Goal: Task Accomplishment & Management: Manage account settings

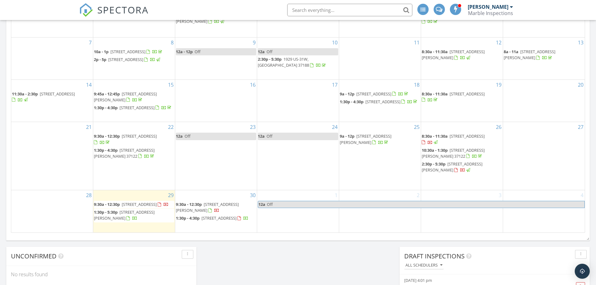
scroll to position [375, 0]
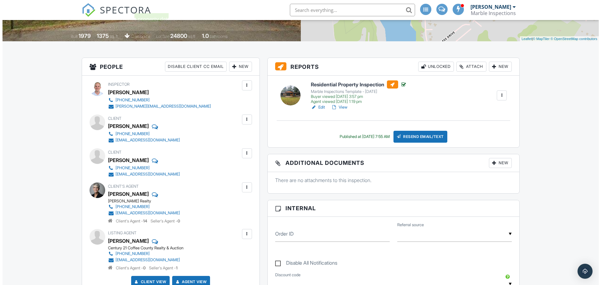
scroll to position [156, 0]
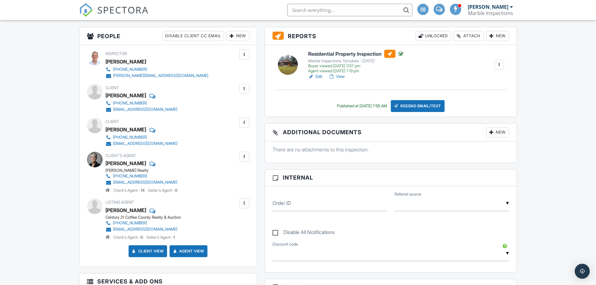
click at [474, 35] on div "Attach" at bounding box center [469, 36] width 30 height 10
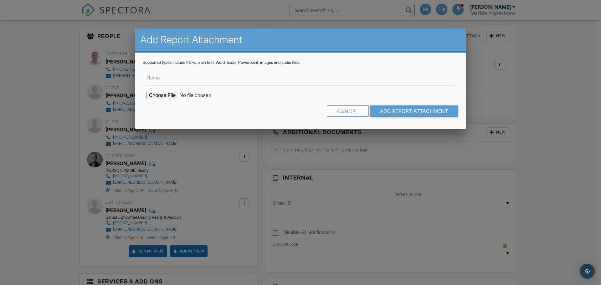
click at [163, 94] on input "file" at bounding box center [199, 96] width 106 height 8
type input "C:\fakepath\Termite report - 139 Sherry St.pdf"
click at [159, 74] on label "Name" at bounding box center [152, 77] width 13 height 7
click at [159, 74] on input "Name" at bounding box center [300, 77] width 308 height 15
type input "TERMITE CLEAR"
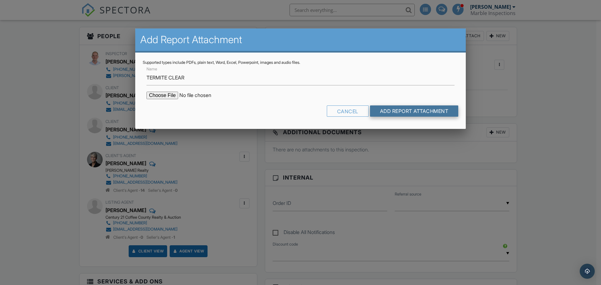
click at [424, 113] on input "Add Report Attachment" at bounding box center [414, 110] width 89 height 11
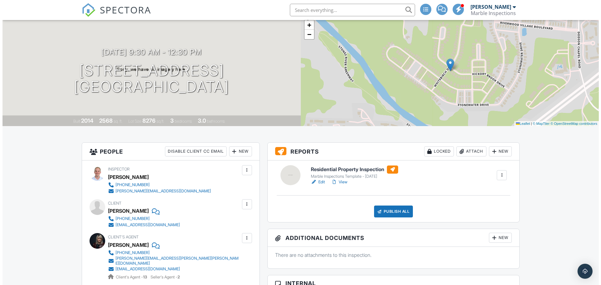
scroll to position [31, 0]
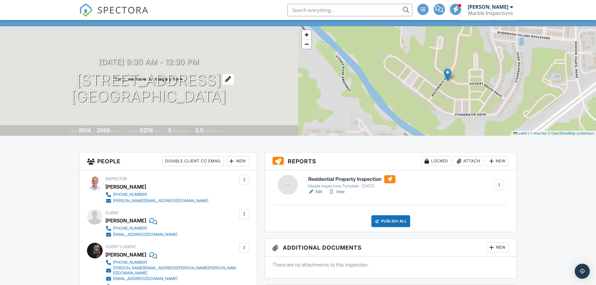
click at [234, 79] on div at bounding box center [228, 79] width 12 height 12
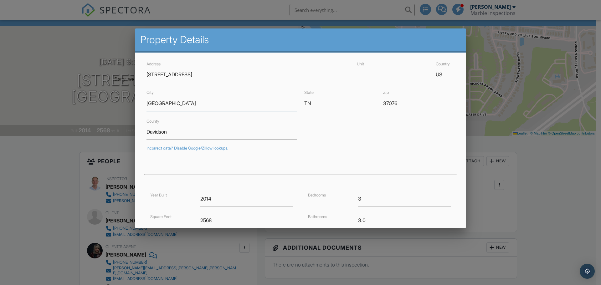
drag, startPoint x: 172, startPoint y: 105, endPoint x: 125, endPoint y: 102, distance: 47.0
type input "Hermitage"
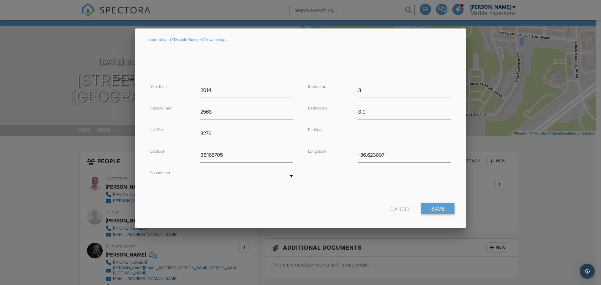
scroll to position [113, 0]
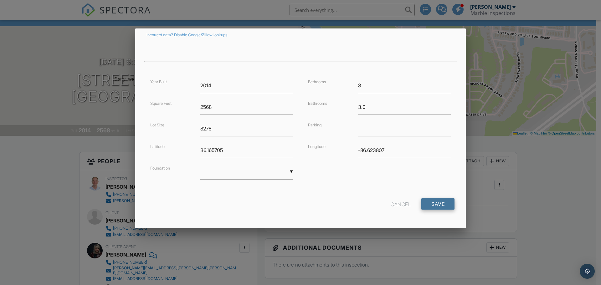
click at [435, 204] on input "Save" at bounding box center [437, 203] width 33 height 11
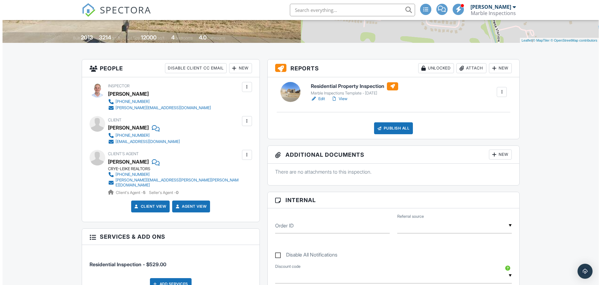
scroll to position [125, 0]
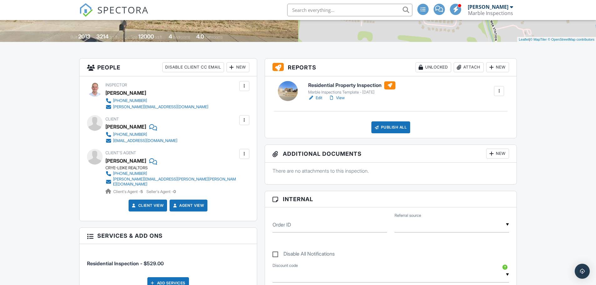
click at [241, 68] on div "New" at bounding box center [237, 67] width 23 height 10
click at [255, 116] on li "Listing Agent" at bounding box center [261, 118] width 62 height 16
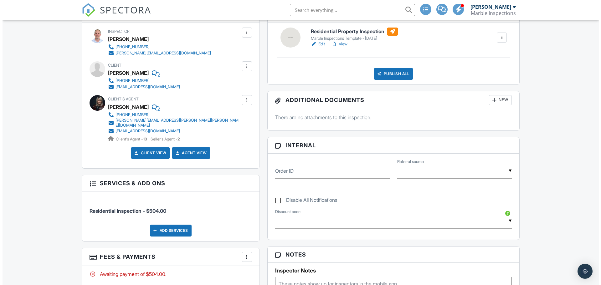
scroll to position [250, 0]
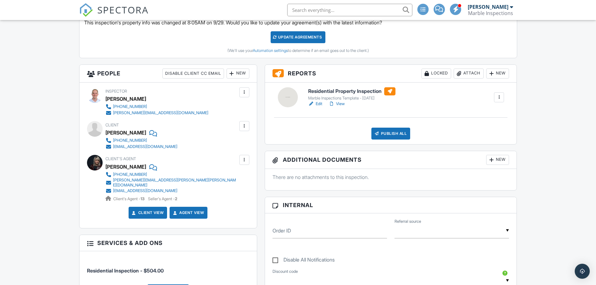
click at [242, 73] on div "New" at bounding box center [237, 73] width 23 height 10
click at [249, 122] on li "Listing Agent" at bounding box center [261, 124] width 62 height 16
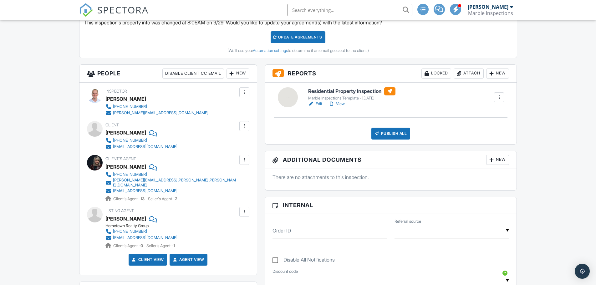
click at [246, 128] on div at bounding box center [244, 126] width 6 height 6
click at [240, 143] on li "Edit" at bounding box center [230, 145] width 32 height 16
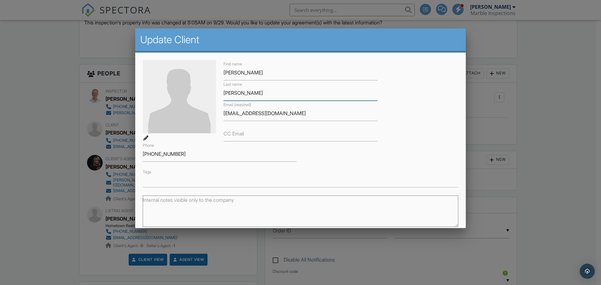
drag, startPoint x: 246, startPoint y: 96, endPoint x: 224, endPoint y: 94, distance: 22.9
click at [224, 94] on input "Simmons" at bounding box center [300, 92] width 154 height 15
type input "[PERSON_NAME]"
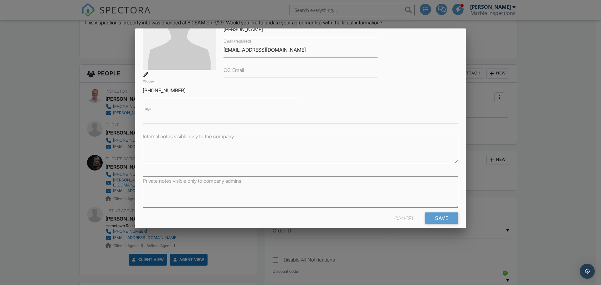
scroll to position [71, 0]
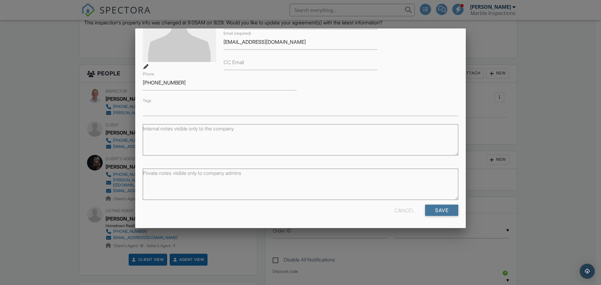
drag, startPoint x: 438, startPoint y: 208, endPoint x: 447, endPoint y: 210, distance: 9.3
click at [438, 208] on input "Save" at bounding box center [441, 210] width 33 height 11
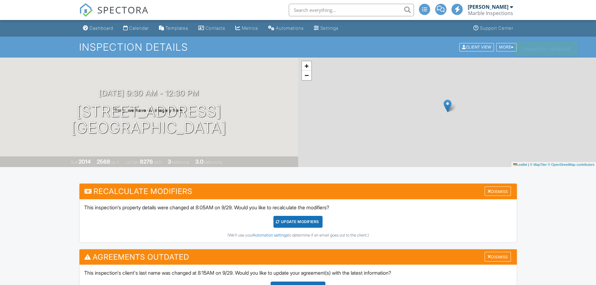
scroll to position [31, 0]
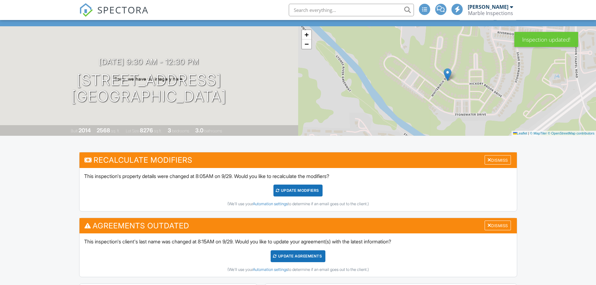
click at [286, 256] on div "Update Agreements" at bounding box center [298, 256] width 55 height 12
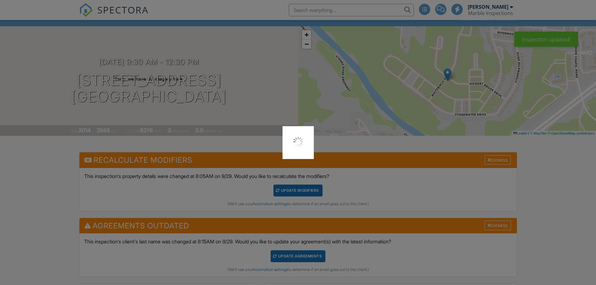
scroll to position [0, 0]
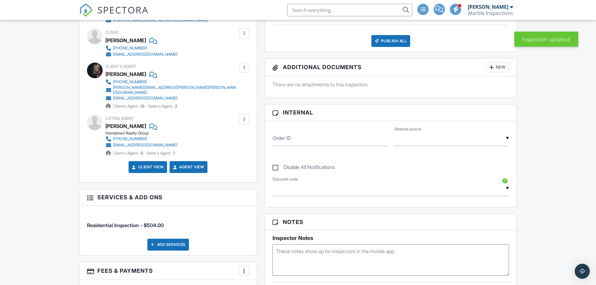
scroll to position [313, 0]
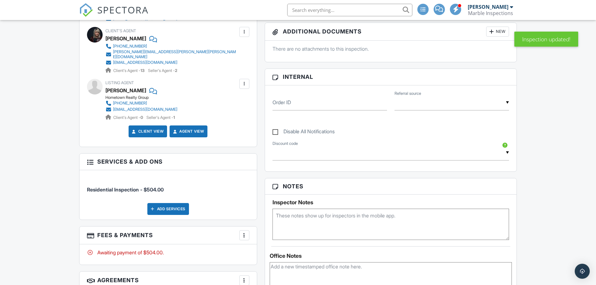
click at [291, 230] on textarea at bounding box center [390, 224] width 237 height 31
type textarea "combo lock 8516"
click at [36, 168] on div "Dashboard Calendar Templates Contacts Metrics Automations Settings Support Cent…" at bounding box center [298, 261] width 596 height 1109
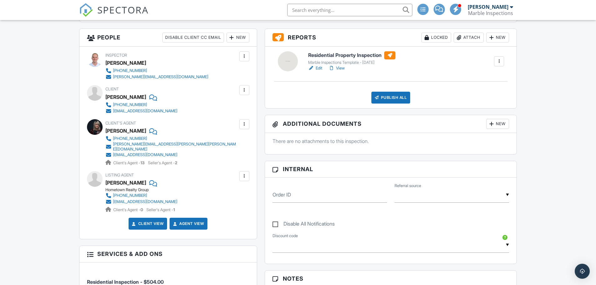
scroll to position [219, 0]
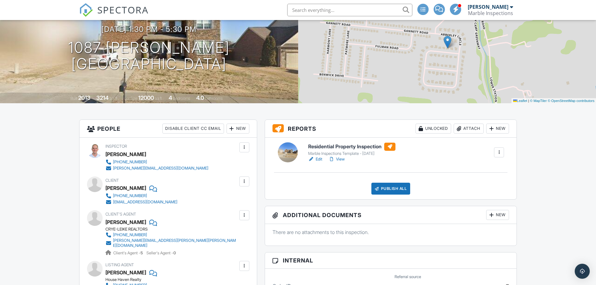
scroll to position [63, 0]
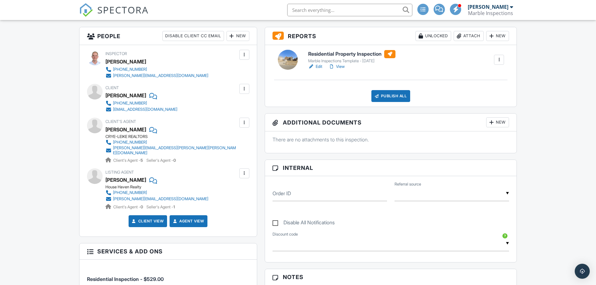
drag, startPoint x: 50, startPoint y: 178, endPoint x: 51, endPoint y: 186, distance: 8.2
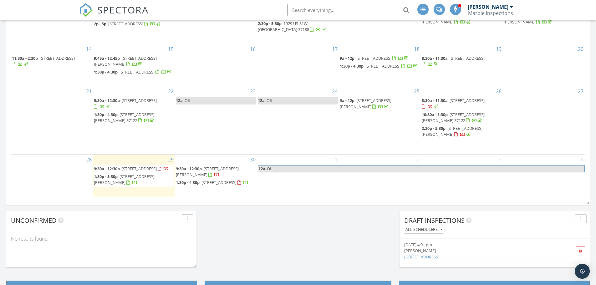
scroll to position [375, 0]
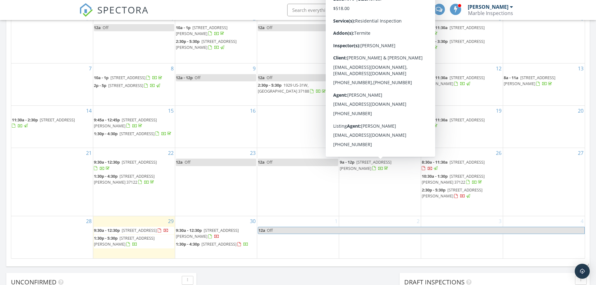
scroll to position [313, 0]
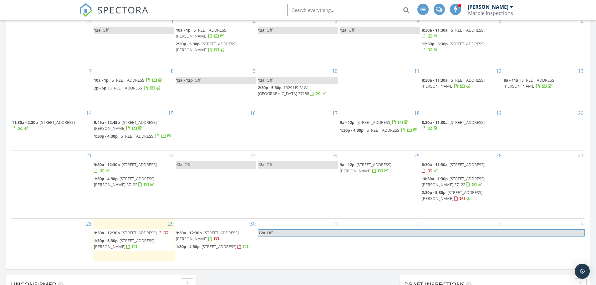
click at [339, 275] on div "Today Jody Marble 9:30 am 2077 Hickory Brook Dr, Nashville, TN 37076 Jody Marbl…" at bounding box center [298, 53] width 596 height 569
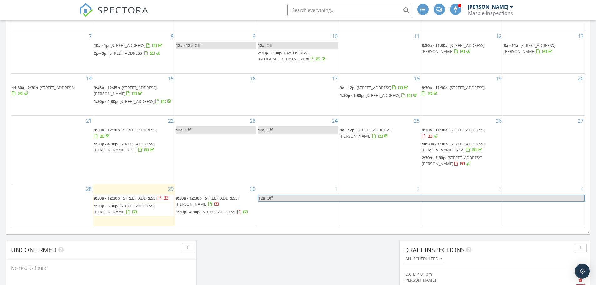
scroll to position [344, 0]
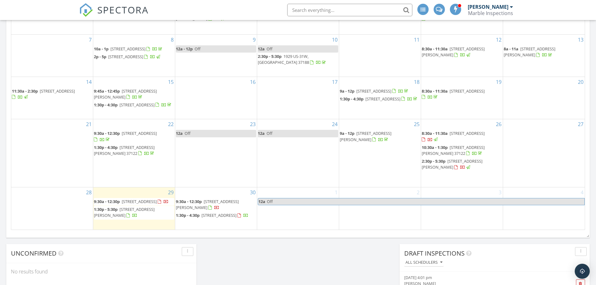
click at [226, 254] on div "Today Jody Marble 9:30 am 2077 Hickory Brook Dr, Nashville, TN 37076 Jody Marbl…" at bounding box center [298, 21] width 596 height 569
drag, startPoint x: 212, startPoint y: 246, endPoint x: 275, endPoint y: 257, distance: 63.8
click at [275, 257] on div "Today Jody Marble 9:30 am 2077 Hickory Brook Dr, Nashville, TN 37076 Jody Marbl…" at bounding box center [298, 21] width 596 height 569
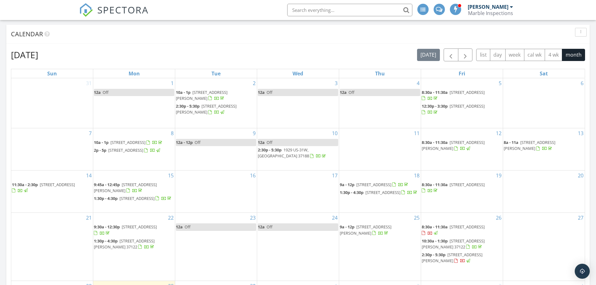
scroll to position [250, 0]
click at [466, 53] on span "button" at bounding box center [465, 56] width 8 height 8
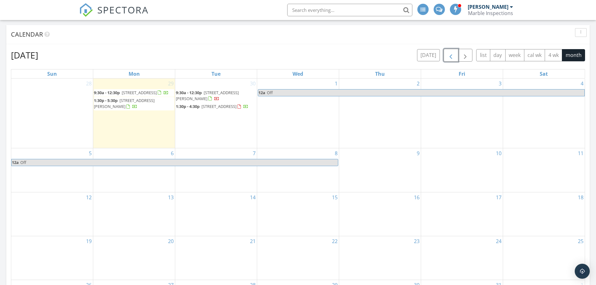
click at [447, 55] on span "button" at bounding box center [451, 56] width 8 height 8
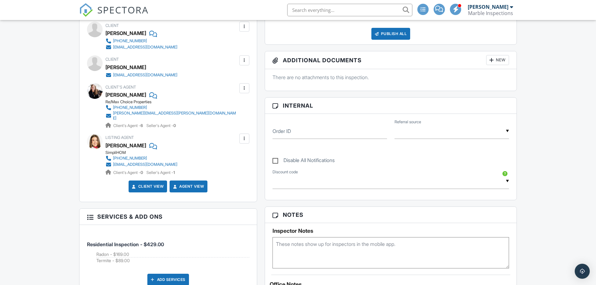
scroll to position [219, 0]
click at [78, 157] on div "People Disable Client CC Email New Client Client's Agent Listing Agent Add Anot…" at bounding box center [167, 206] width 185 height 484
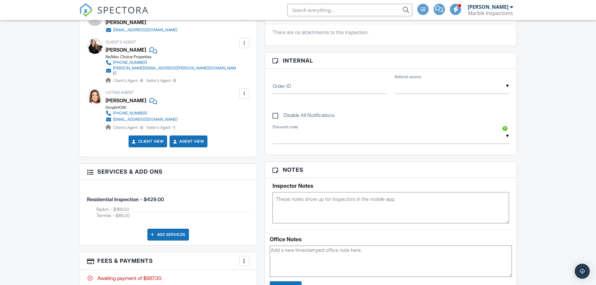
scroll to position [281, 0]
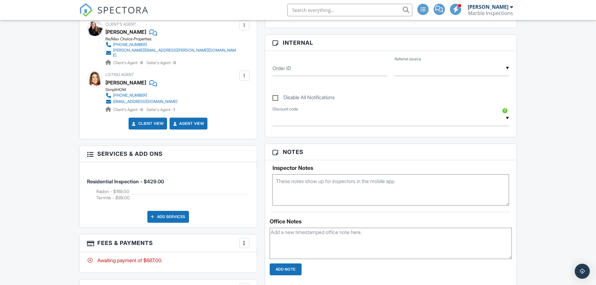
click at [342, 186] on textarea at bounding box center [390, 189] width 237 height 31
click at [18, 174] on div "Dashboard Calendar Templates Contacts Metrics Automations Settings Support Cent…" at bounding box center [298, 277] width 596 height 1076
click at [356, 180] on textarea "front porch combo box : 5312" at bounding box center [390, 189] width 237 height 31
type textarea "front porch combo box : 5312 vacant"
click at [47, 180] on div "Dashboard Calendar Templates Contacts Metrics Automations Settings Support Cent…" at bounding box center [298, 277] width 596 height 1076
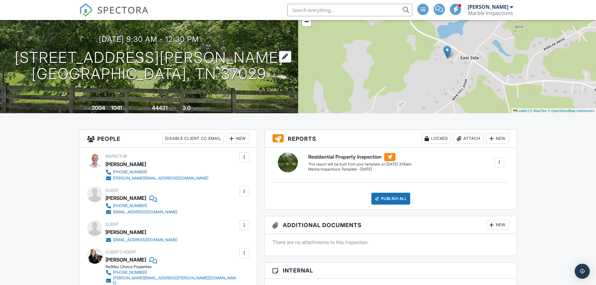
scroll to position [0, 0]
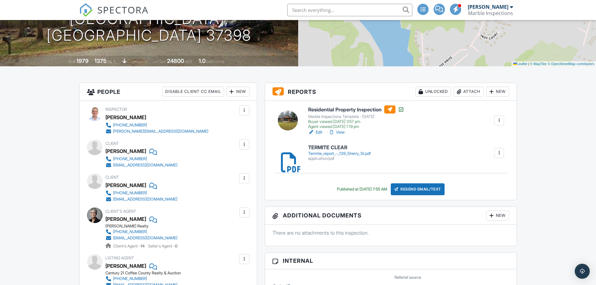
scroll to position [89, 0]
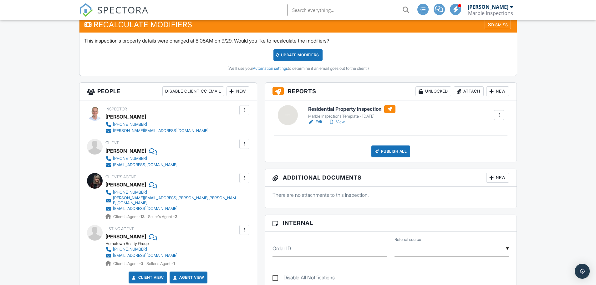
scroll to position [153, 0]
